Goal: Task Accomplishment & Management: Manage account settings

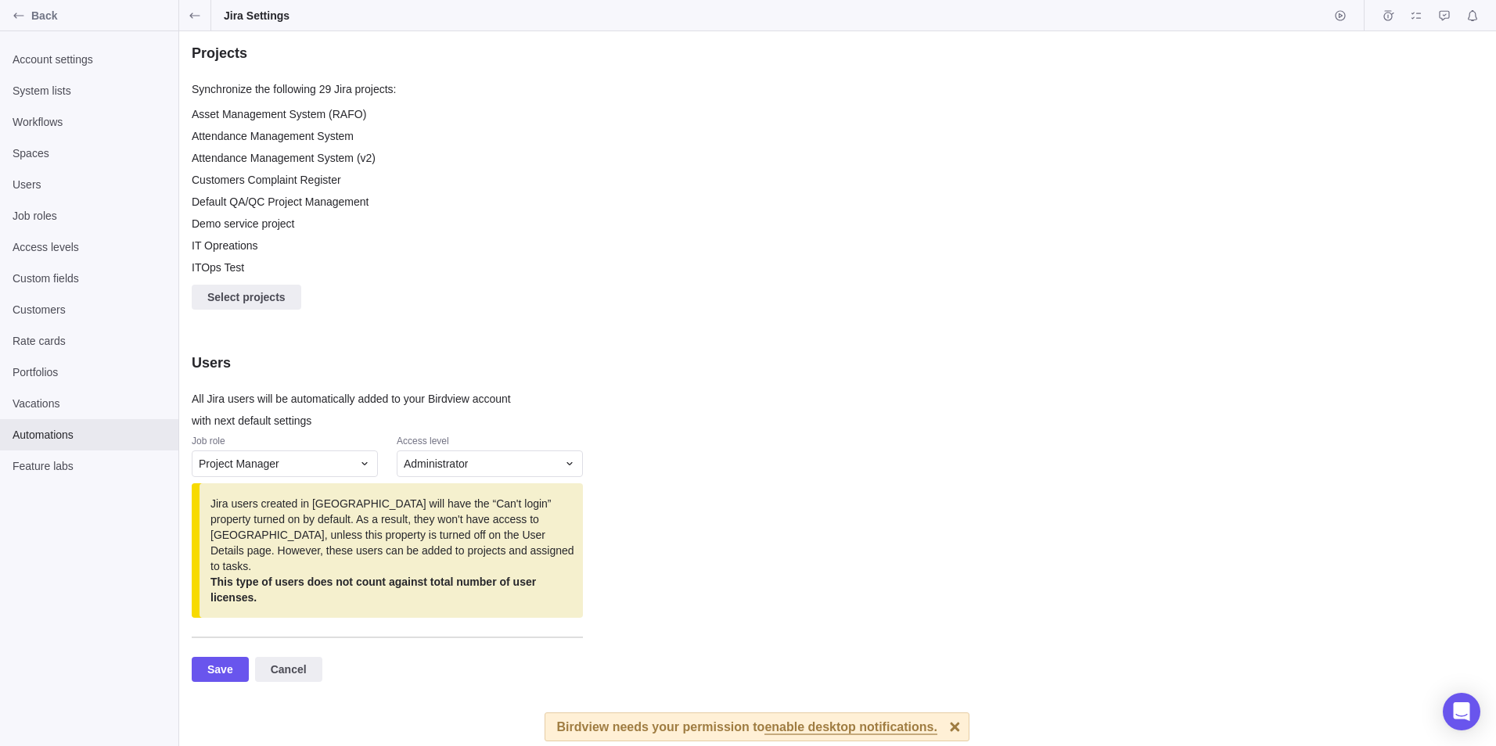
scroll to position [164, 379]
click at [39, 61] on span "Account settings" at bounding box center [89, 60] width 153 height 16
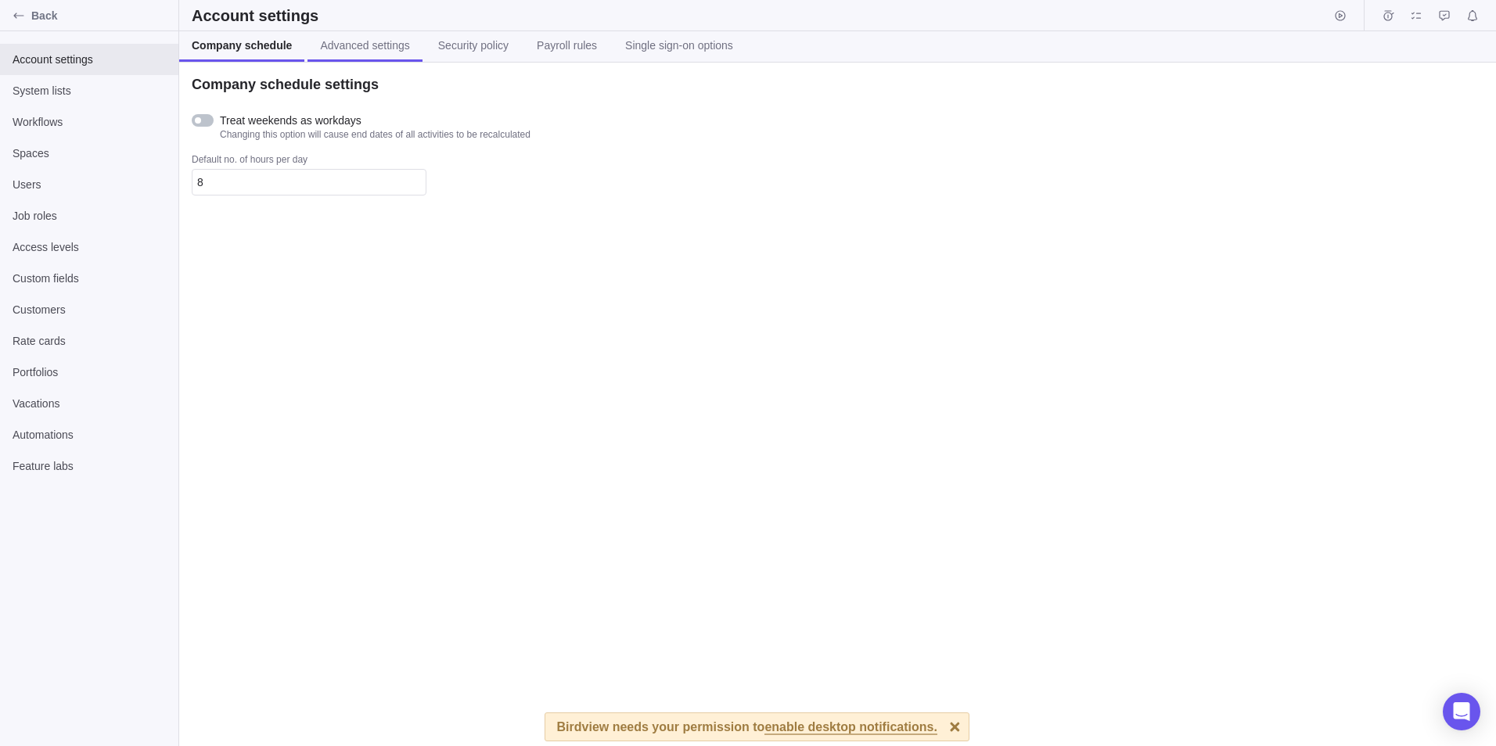
click at [348, 57] on link "Advanced settings" at bounding box center [364, 46] width 114 height 31
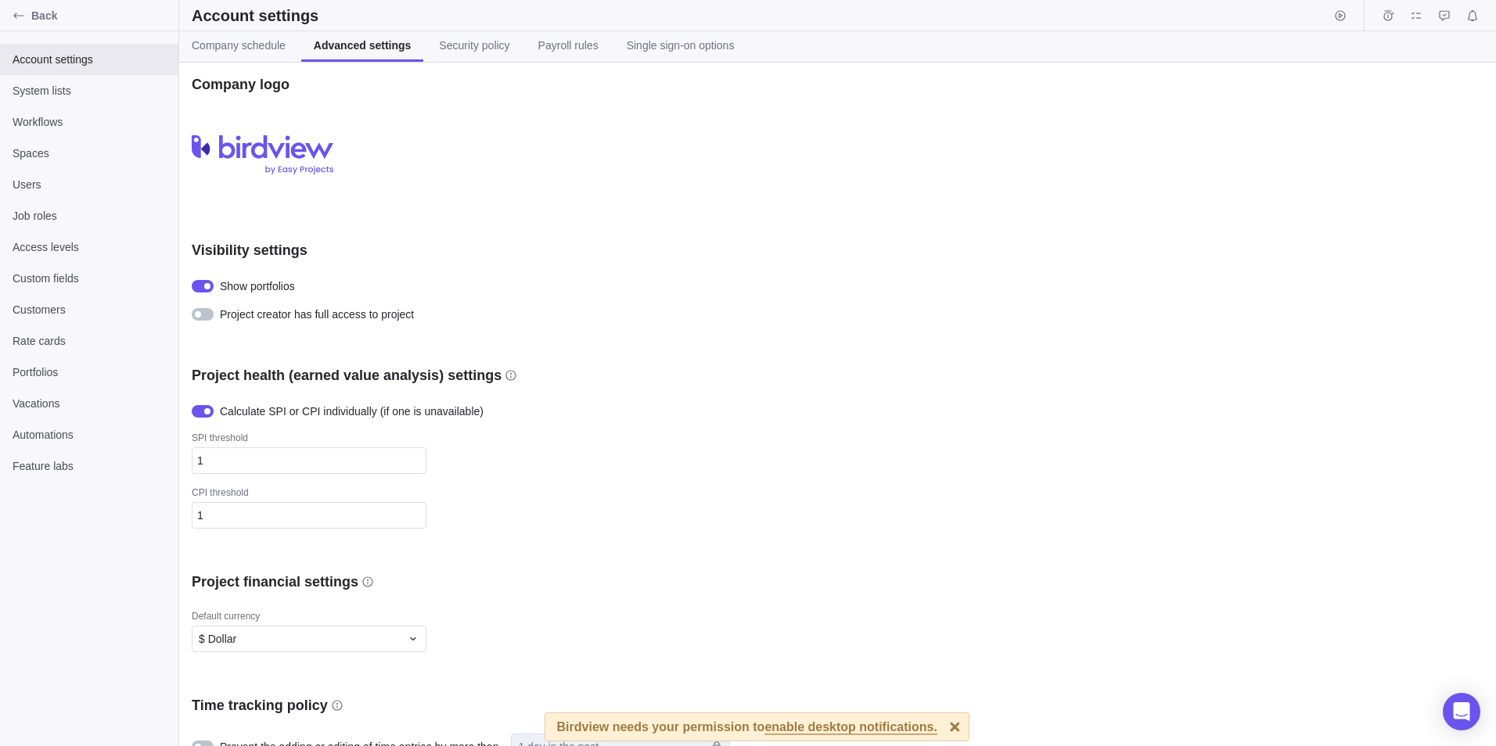
click at [941, 719] on div at bounding box center [954, 726] width 27 height 27
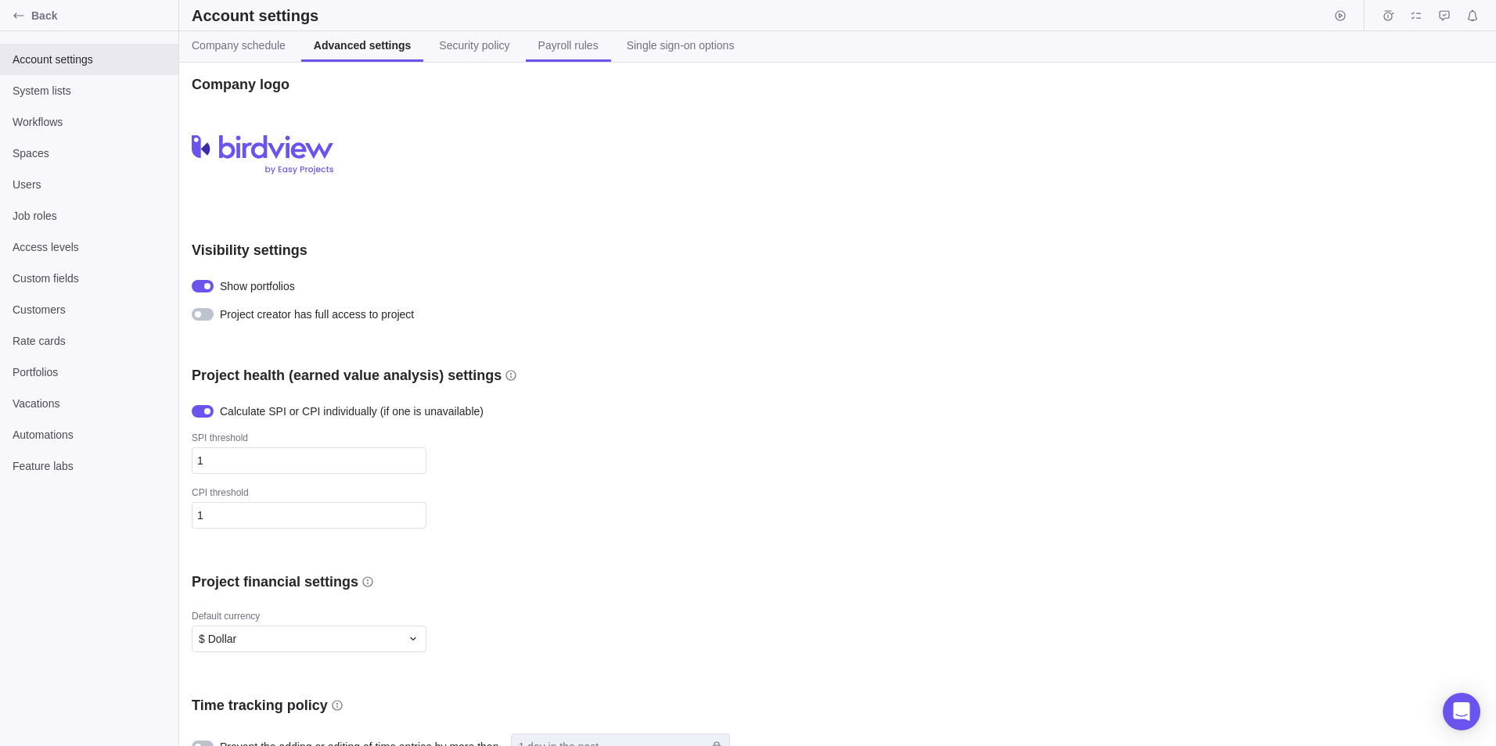
click at [559, 44] on span "Payroll rules" at bounding box center [568, 46] width 60 height 16
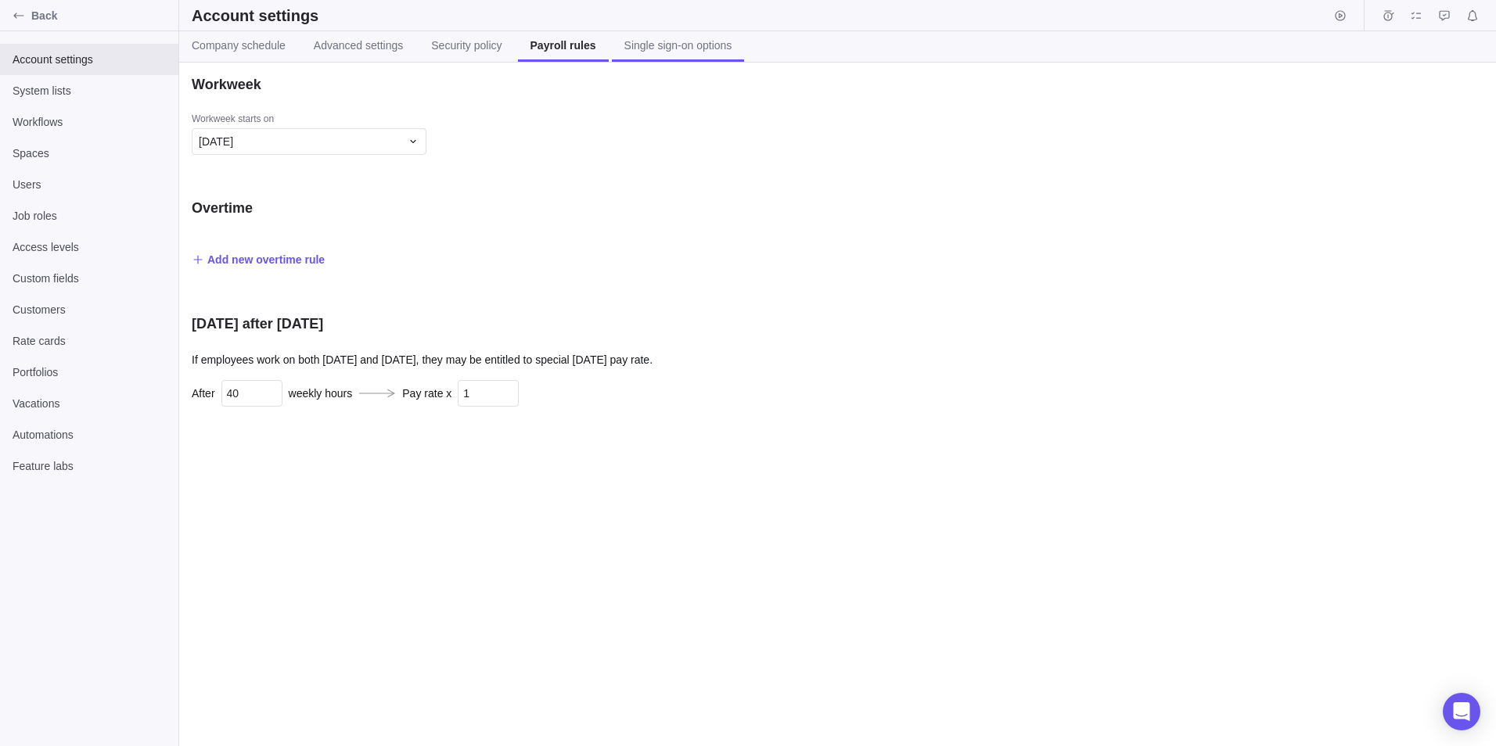
click at [658, 43] on span "Single sign-on options" at bounding box center [678, 46] width 108 height 16
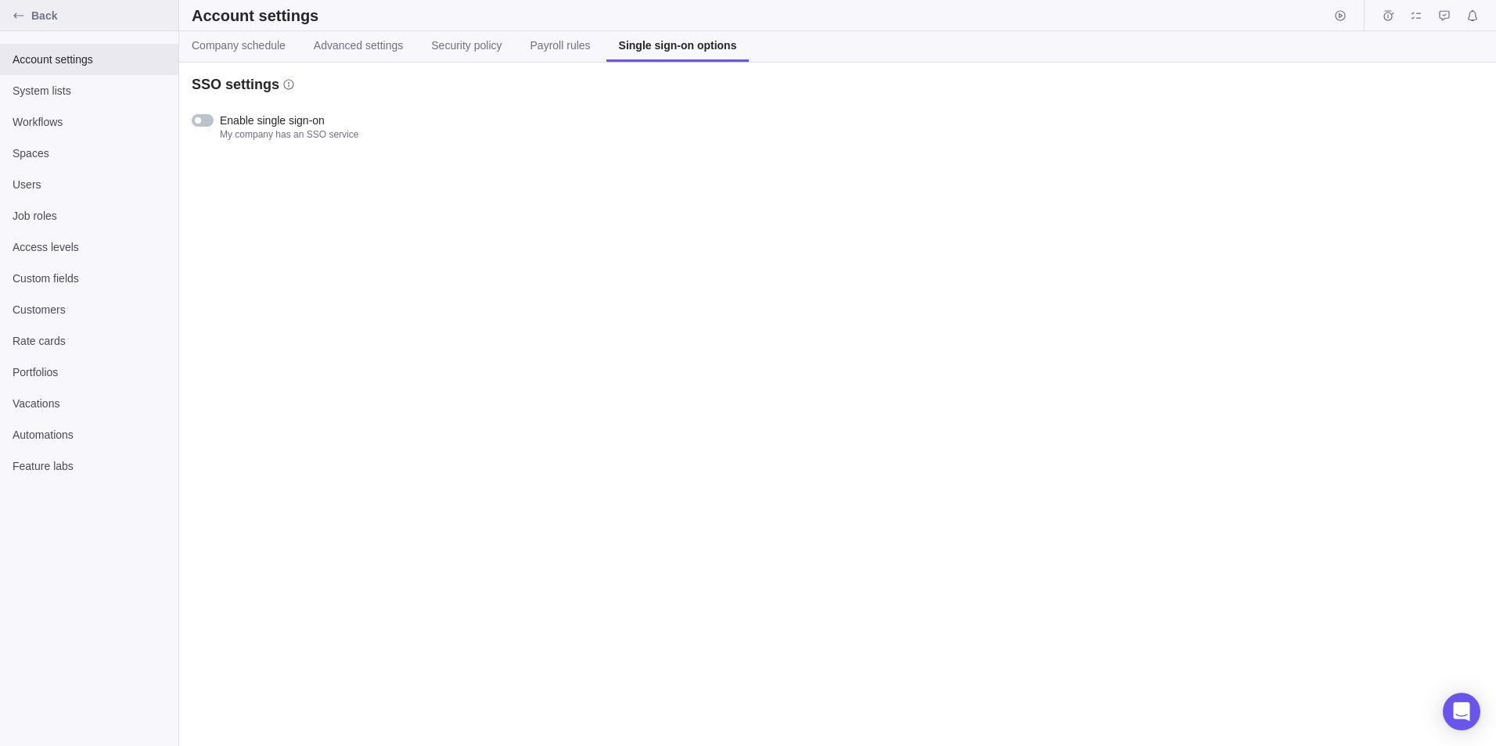
click at [21, 11] on icon "Back" at bounding box center [19, 15] width 13 height 13
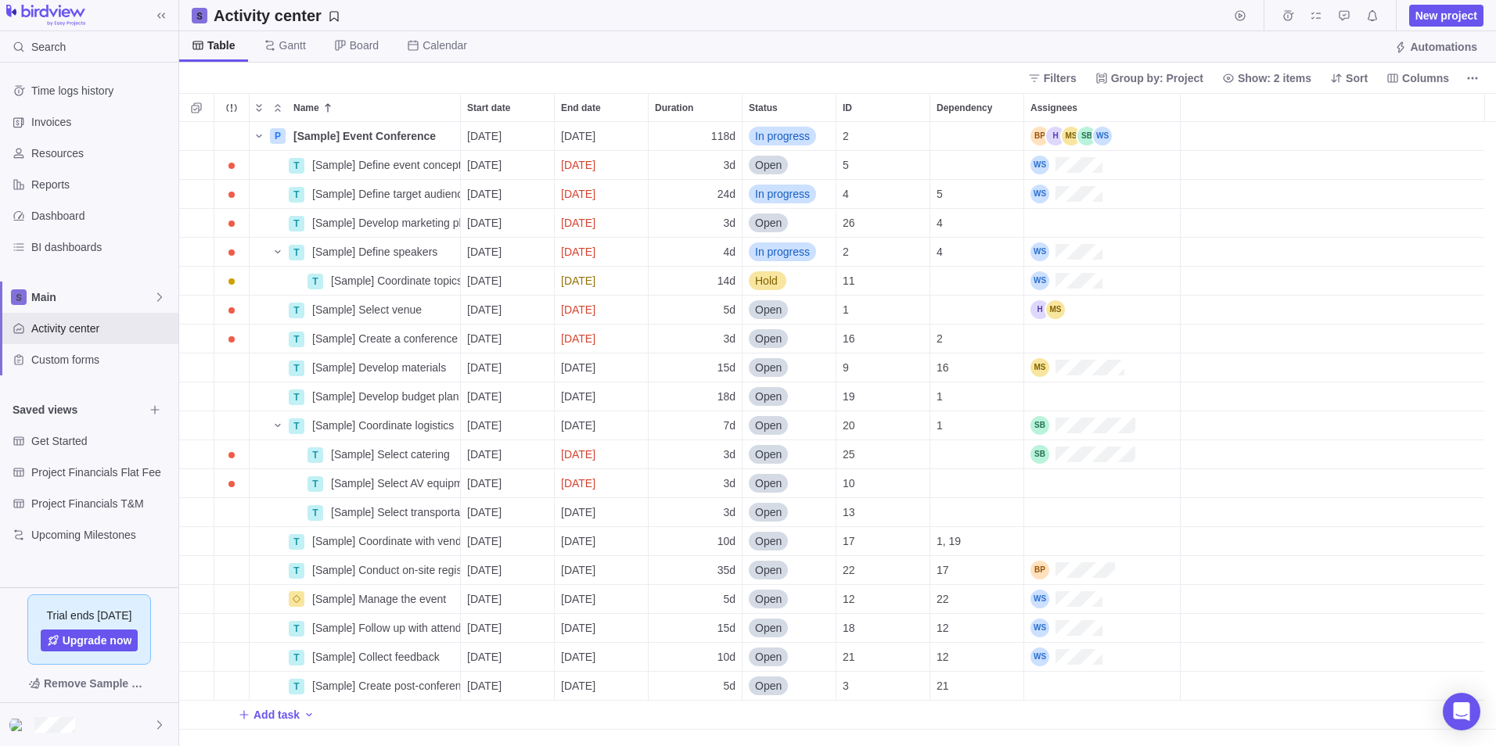
scroll to position [613, 1305]
click at [87, 633] on span "Upgrade now" at bounding box center [98, 641] width 70 height 16
